Goal: Information Seeking & Learning: Learn about a topic

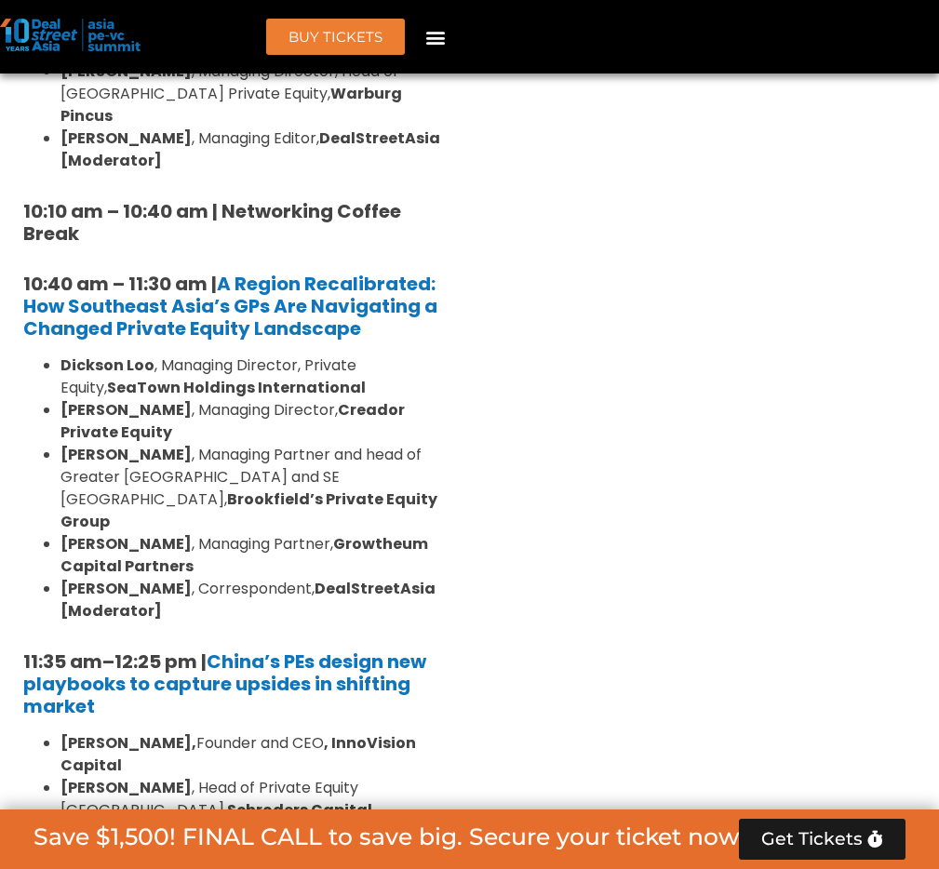
scroll to position [1874, 0]
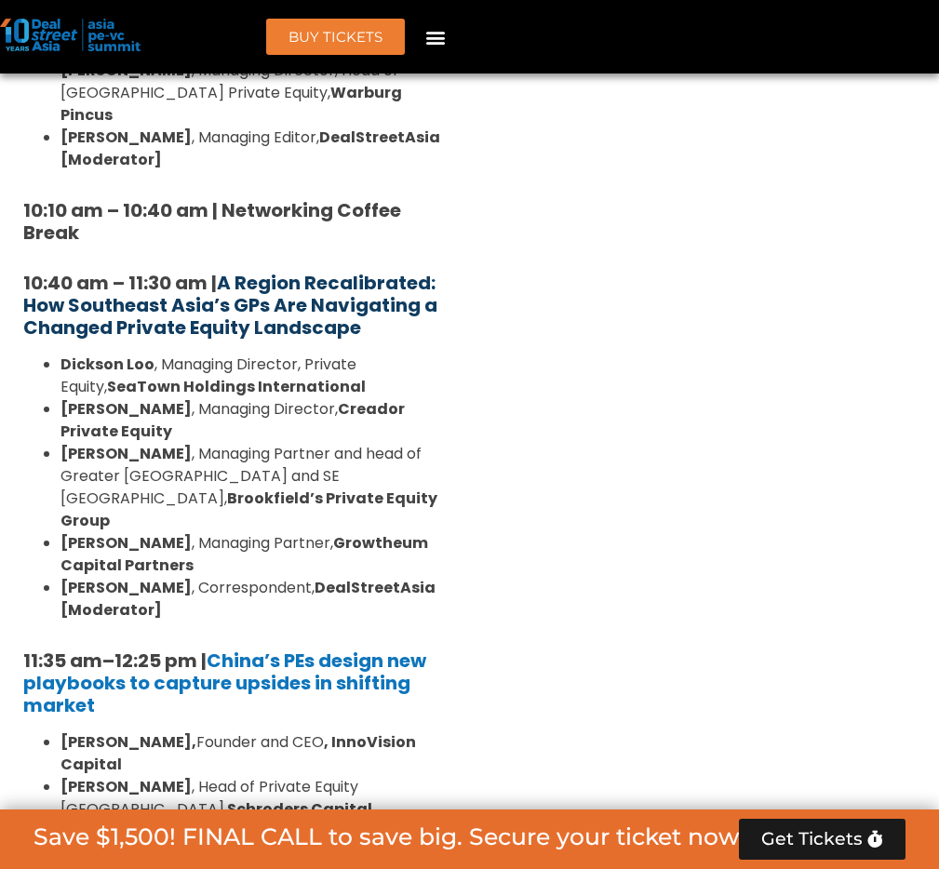
click at [345, 314] on strong "A Region Recalibrated: How Southeast Asia’s GPs Are Navigating a Changed Privat…" at bounding box center [230, 305] width 414 height 71
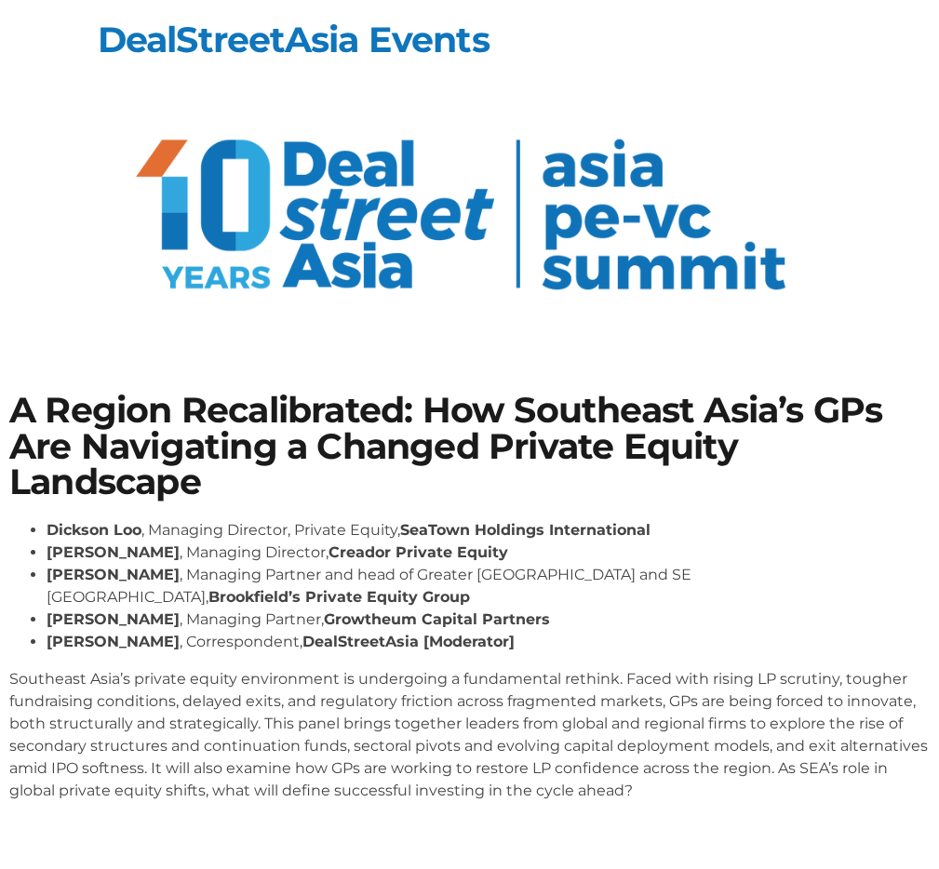
click at [0, 0] on div "Email* I am already in the loop! Submit ✓ I am already in the loop" at bounding box center [0, 0] width 0 height 0
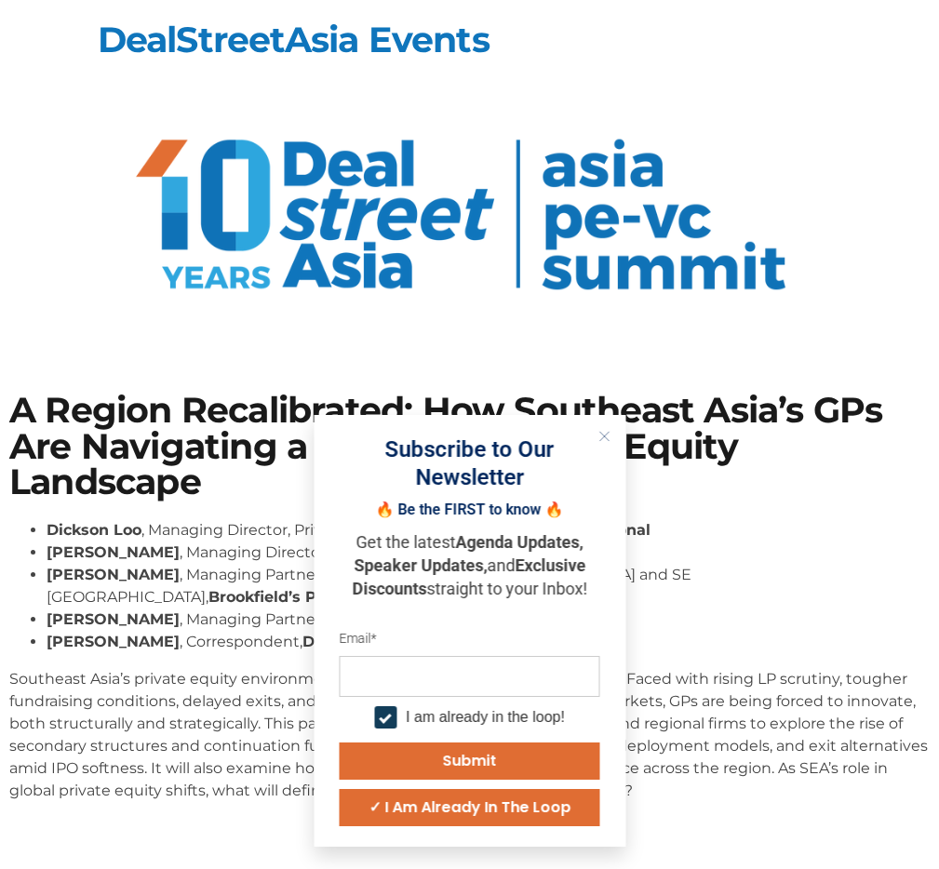
click at [600, 652] on div "Email* I am already in the loop! Submit ✓ I am already in the loop" at bounding box center [470, 729] width 261 height 196
click at [616, 424] on button "Close" at bounding box center [604, 436] width 24 height 24
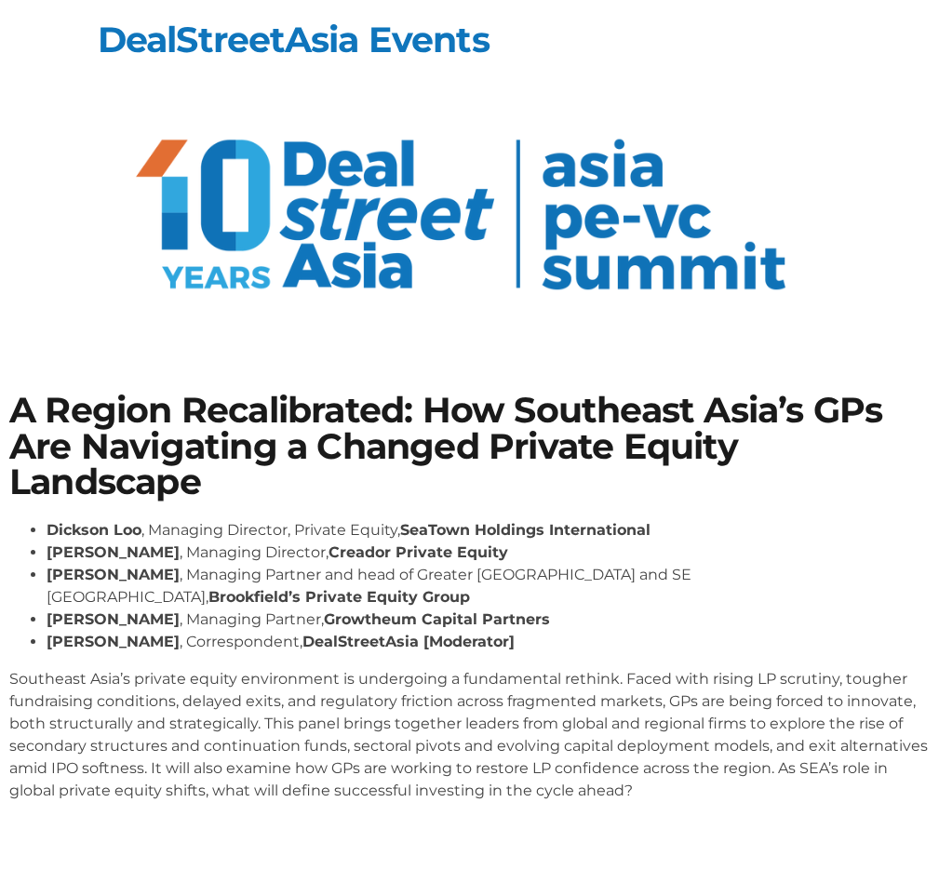
click at [707, 750] on p "Southeast Asia’s private equity environment is undergoing a fundamental rethink…" at bounding box center [469, 735] width 921 height 134
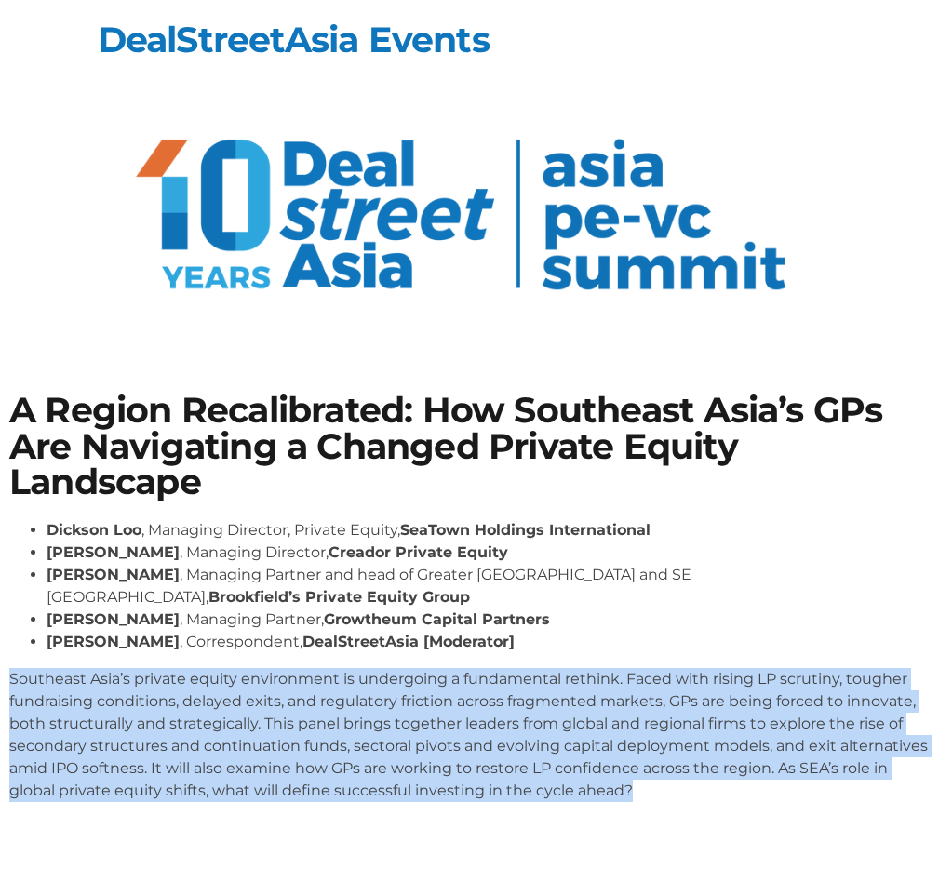
click at [707, 750] on p "Southeast Asia’s private equity environment is undergoing a fundamental rethink…" at bounding box center [469, 735] width 921 height 134
copy body "Southeast Asia’s private equity environment is undergoing a fundamental rethink…"
